Goal: Information Seeking & Learning: Learn about a topic

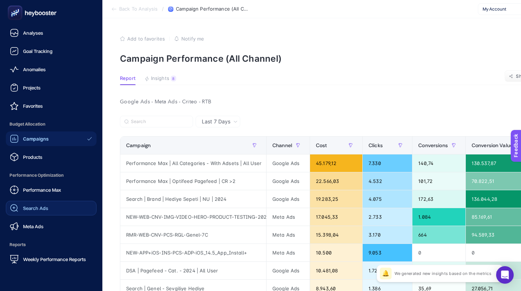
click at [48, 207] on link "Search Ads" at bounding box center [51, 208] width 91 height 15
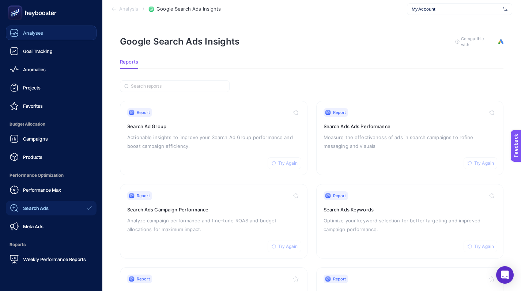
click at [37, 36] on div "Analyses" at bounding box center [26, 33] width 33 height 9
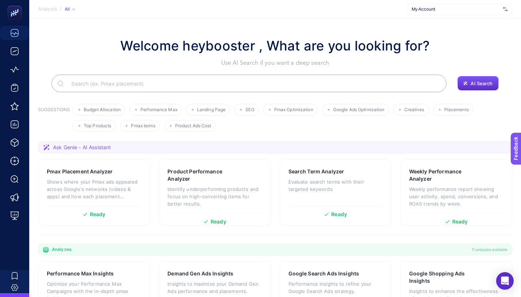
click at [217, 116] on ul "Budget Allocation Performance Max Landing Page SEO Pmax Optimization Google Ads…" at bounding box center [291, 118] width 437 height 28
click at [217, 115] on li "Landing Page" at bounding box center [208, 110] width 44 height 12
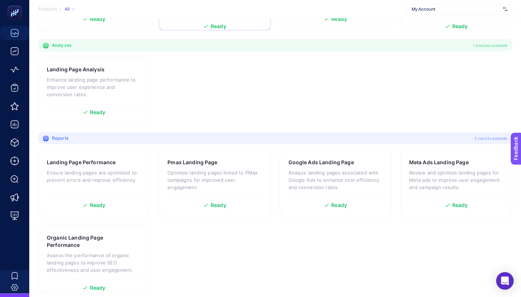
scroll to position [199, 0]
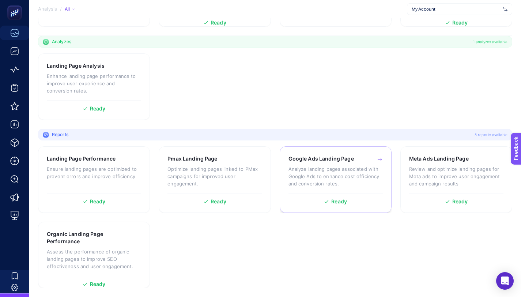
click at [321, 186] on p "Analyze landing pages associated with Google Ads to enhance cost efficiency and…" at bounding box center [336, 176] width 94 height 22
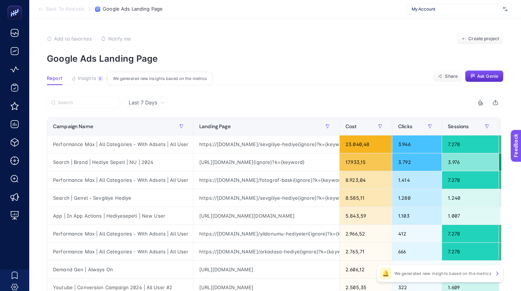
click at [86, 77] on span "Insights" at bounding box center [87, 79] width 18 height 6
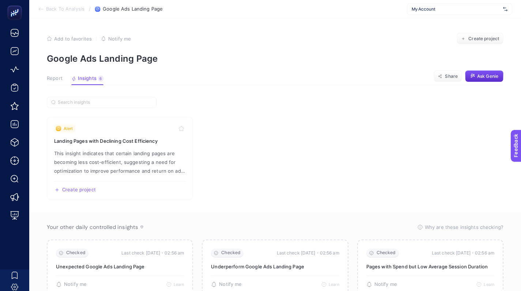
click at [57, 78] on span "Report" at bounding box center [55, 79] width 16 height 6
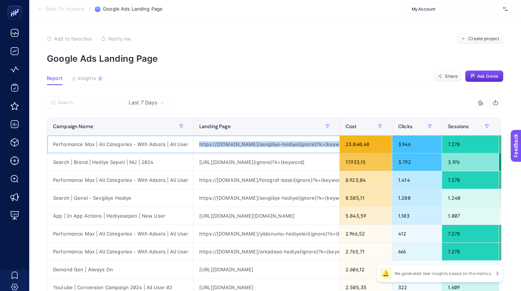
scroll to position [0, 24]
drag, startPoint x: 275, startPoint y: 141, endPoint x: 357, endPoint y: 144, distance: 82.7
click at [357, 144] on tr "Performance Max | All Categories - With Adsets | All User https://[DOMAIN_NAME]…" at bounding box center [484, 145] width 875 height 18
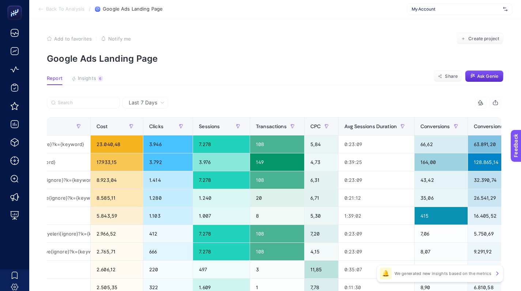
scroll to position [0, 250]
